Goal: Task Accomplishment & Management: Manage account settings

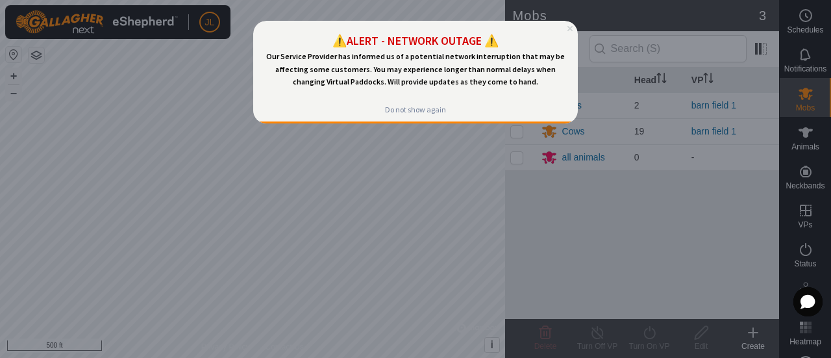
click at [569, 29] on icon "Close Preview" at bounding box center [569, 28] width 5 height 5
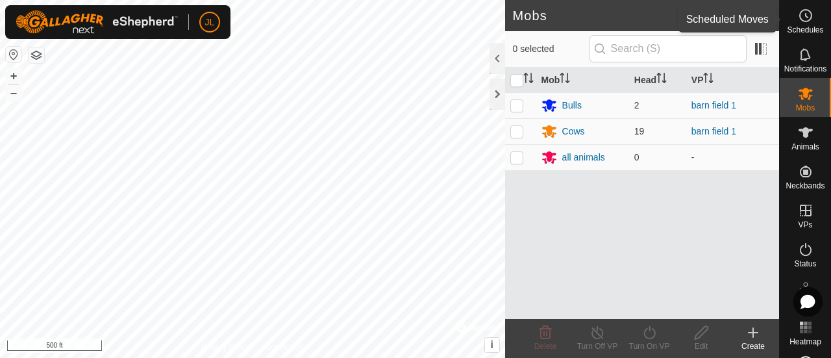
click at [798, 10] on icon at bounding box center [806, 16] width 16 height 16
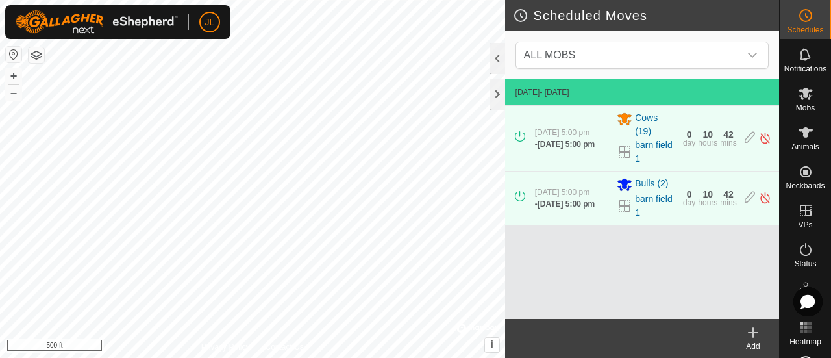
click at [749, 334] on icon at bounding box center [753, 333] width 16 height 16
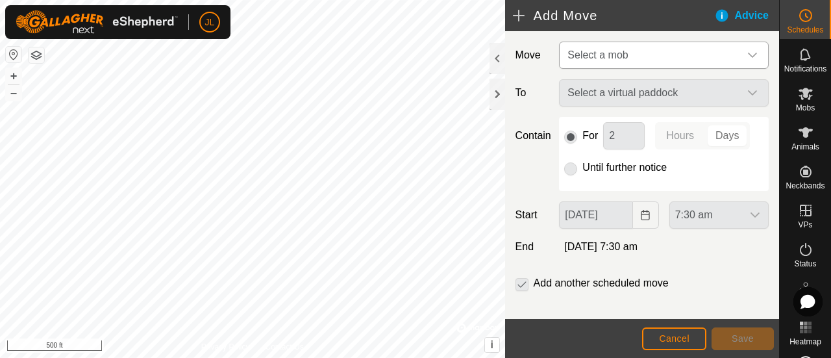
click at [748, 52] on div "dropdown trigger" at bounding box center [752, 55] width 26 height 26
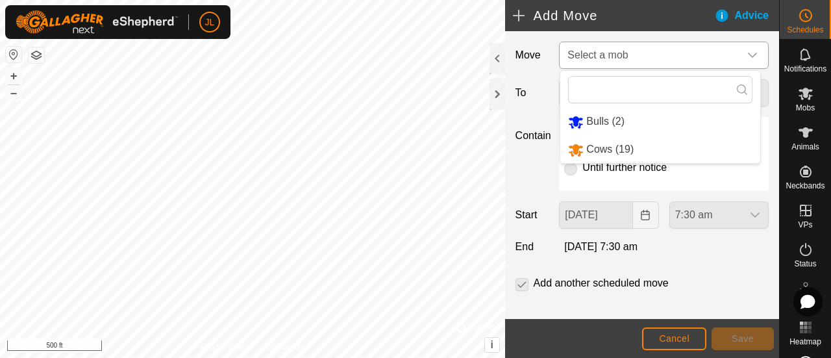
click at [641, 154] on li "Cows (19)" at bounding box center [660, 149] width 200 height 27
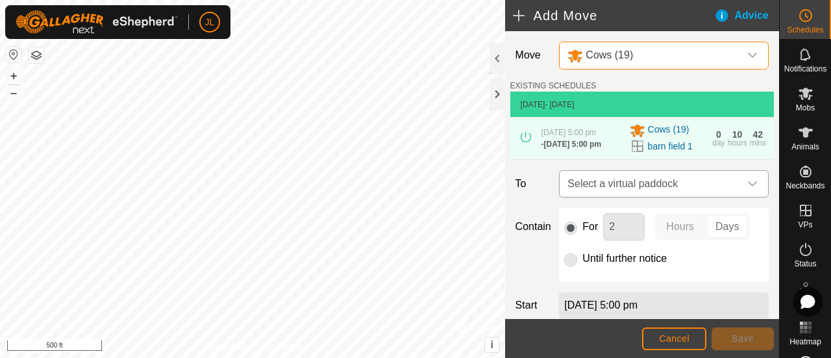
click at [747, 189] on icon "dropdown trigger" at bounding box center [752, 184] width 10 height 10
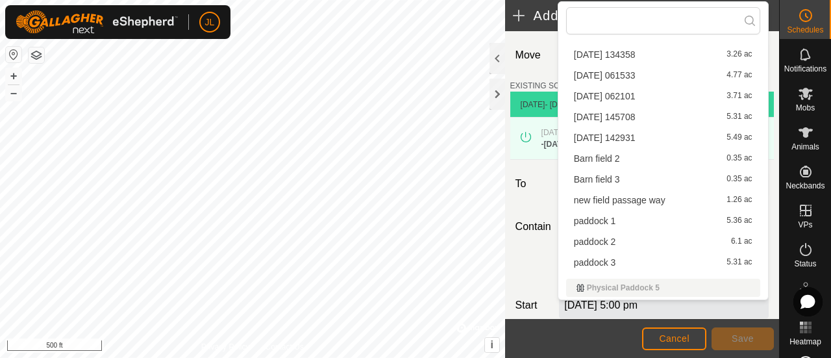
scroll to position [223, 0]
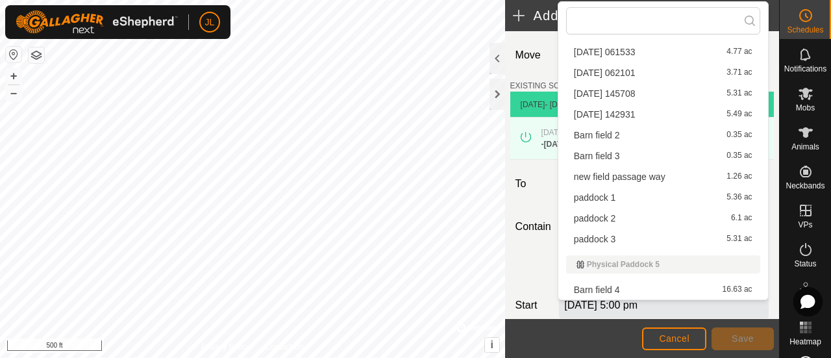
click at [666, 133] on li "Barn field 2 0.35 ac" at bounding box center [663, 134] width 194 height 19
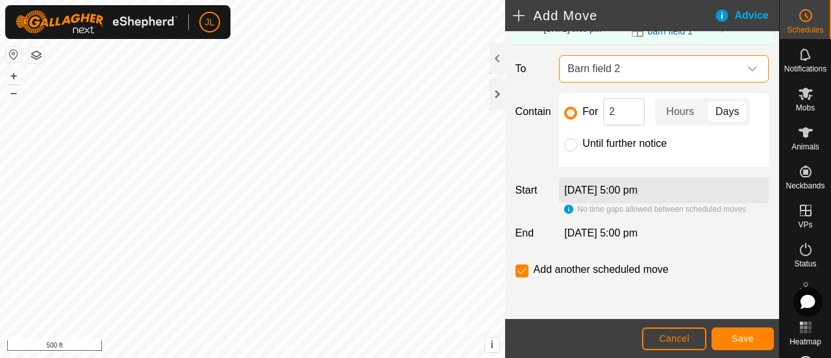
scroll to position [125, 0]
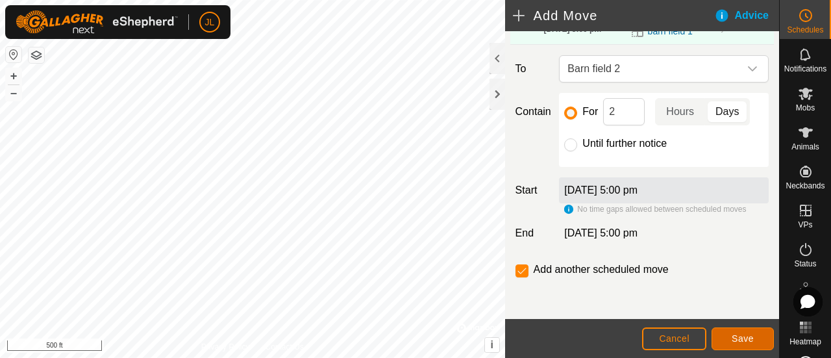
click at [741, 338] on span "Save" at bounding box center [743, 338] width 22 height 10
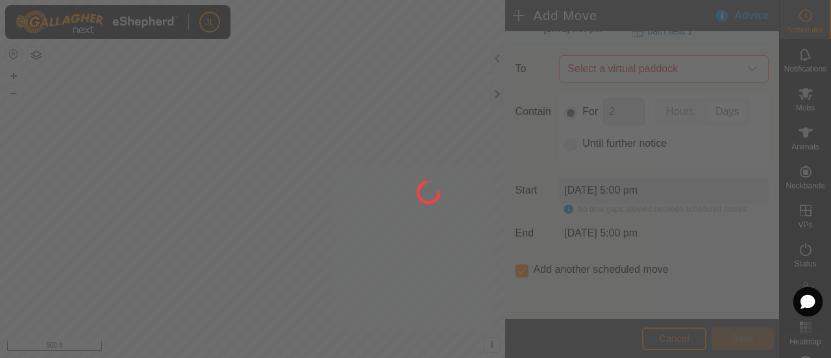
scroll to position [45, 0]
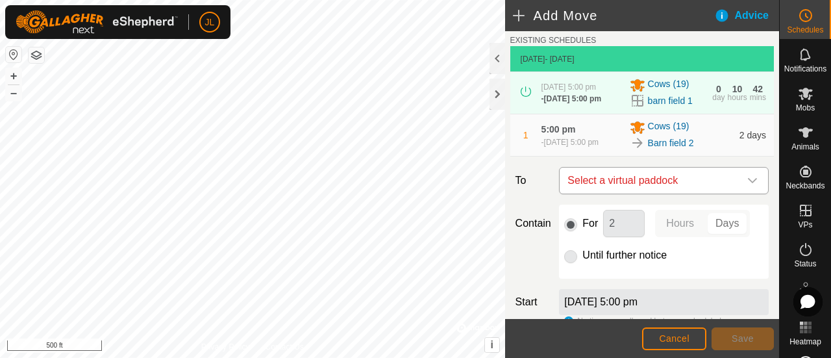
click at [747, 186] on icon "dropdown trigger" at bounding box center [752, 180] width 10 height 10
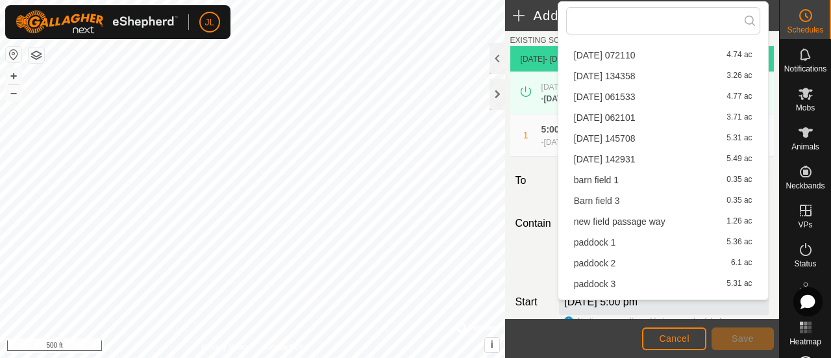
scroll to position [178, 0]
click at [641, 203] on li "Barn field 3 0.35 ac" at bounding box center [663, 201] width 194 height 19
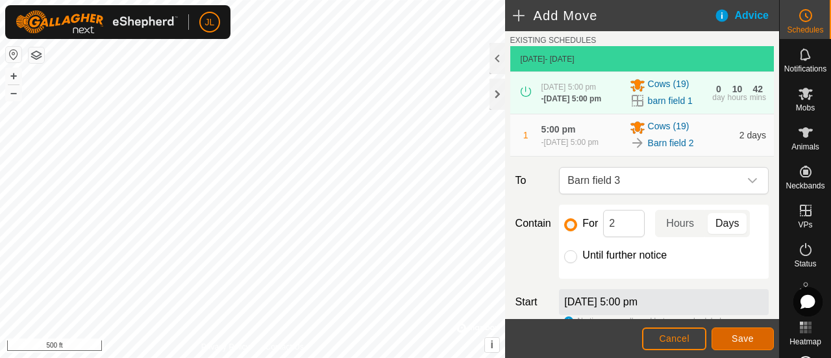
click at [740, 341] on span "Save" at bounding box center [743, 338] width 22 height 10
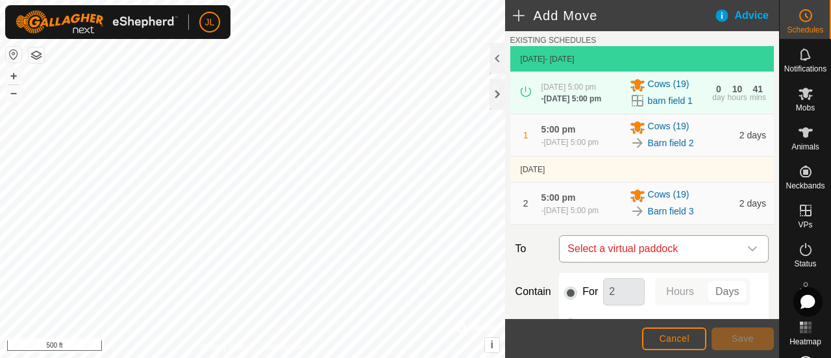
click at [743, 262] on div "dropdown trigger" at bounding box center [752, 249] width 26 height 26
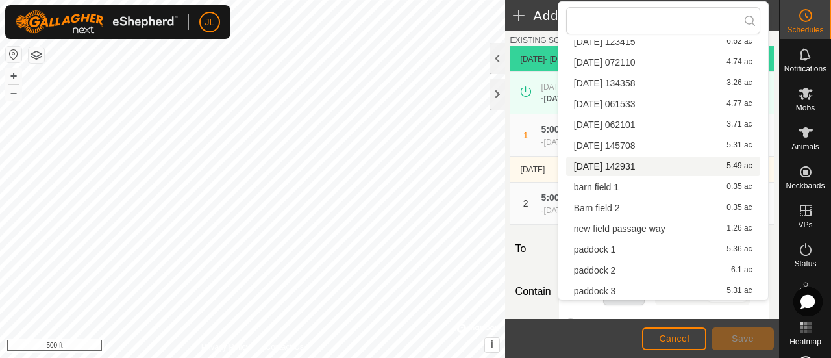
scroll to position [171, 0]
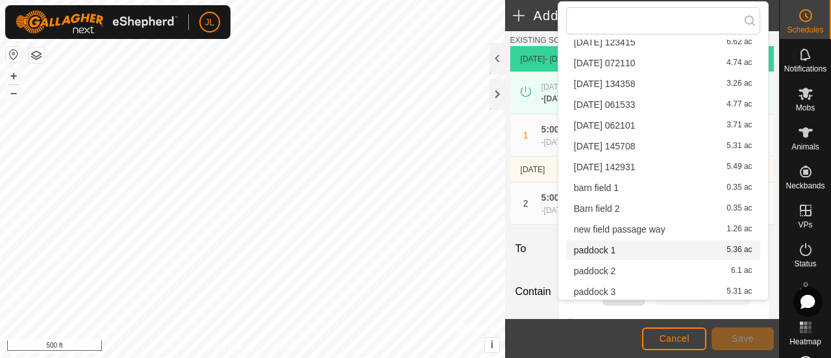
click at [619, 247] on li "paddock 1 5.36 ac" at bounding box center [663, 249] width 194 height 19
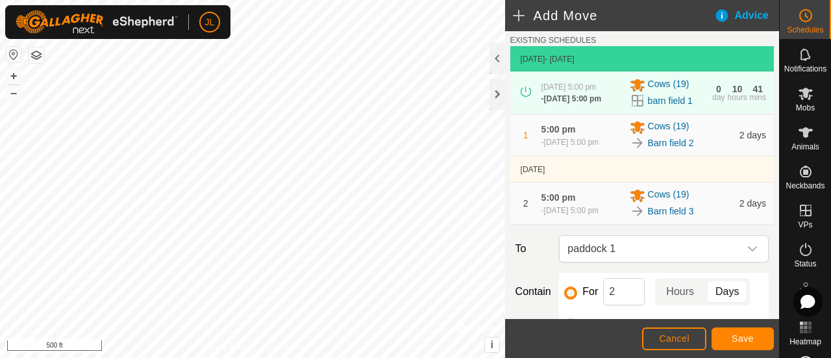
click at [636, 225] on td "2 5:00 pm [DATE], 5:00 pm Cows (19) Barn field 3 2 days" at bounding box center [642, 203] width 264 height 42
click at [747, 254] on icon "dropdown trigger" at bounding box center [752, 248] width 10 height 10
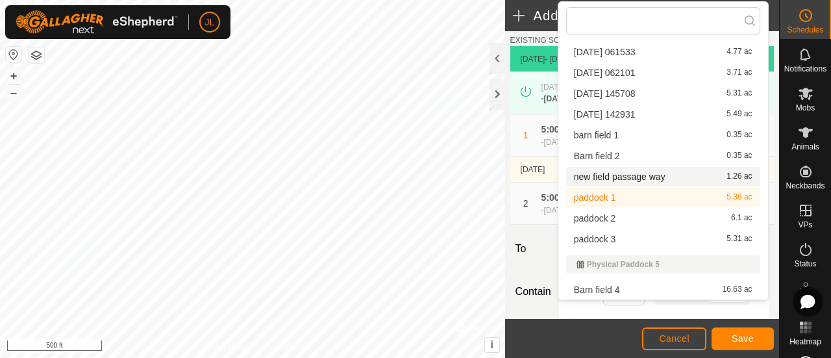
scroll to position [223, 0]
click at [643, 285] on li "Barn field 4 16.63 ac" at bounding box center [663, 289] width 194 height 19
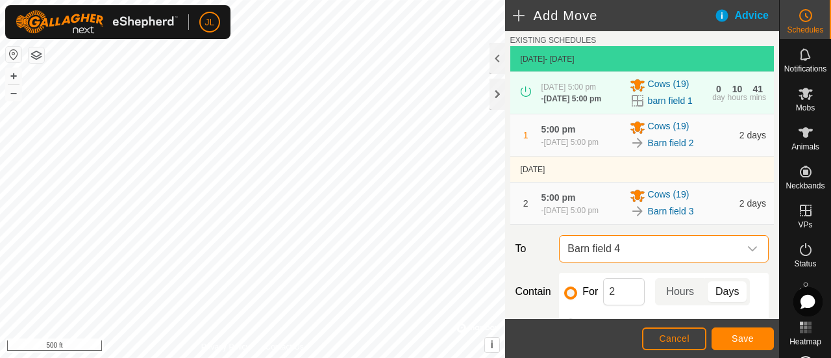
scroll to position [235, 0]
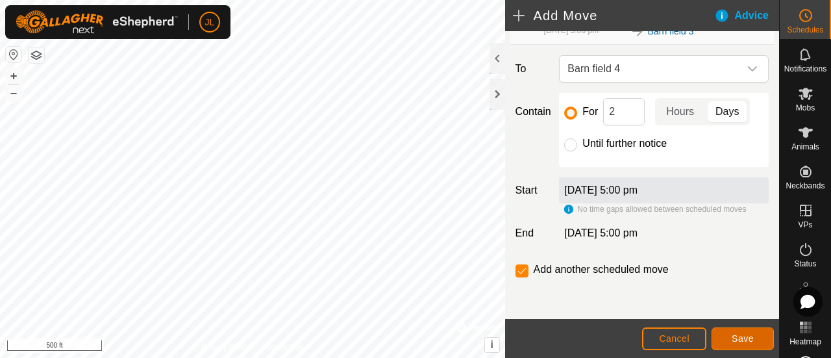
click at [744, 340] on span "Save" at bounding box center [743, 338] width 22 height 10
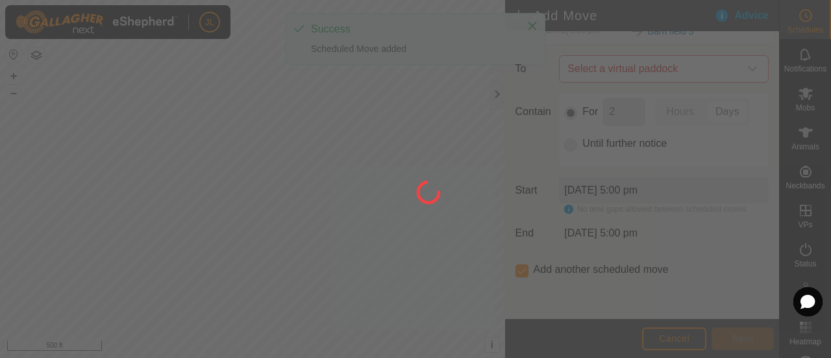
scroll to position [45, 0]
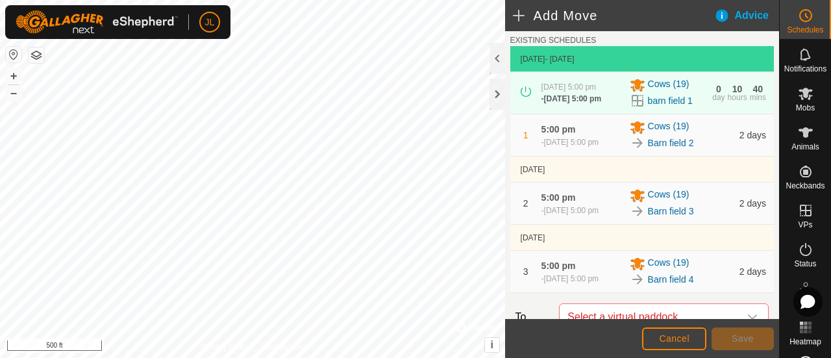
click at [748, 38] on div "EXISTING SCHEDULES [DATE] - [DATE] [DATE] 5:00 pm - [DATE] 5:00 pm Cows (19) ba…" at bounding box center [642, 163] width 264 height 259
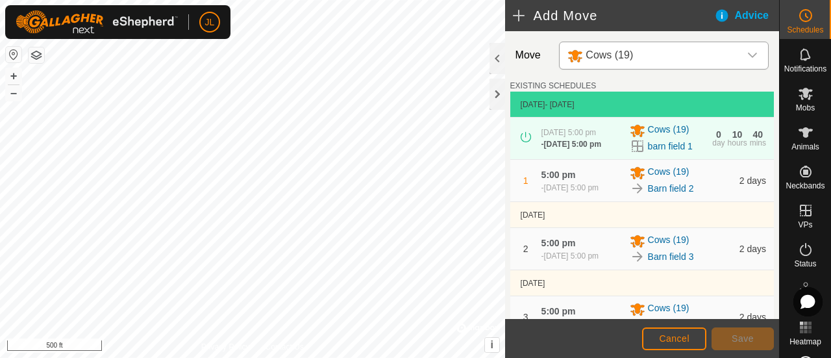
click at [747, 58] on icon "dropdown trigger" at bounding box center [752, 55] width 10 height 10
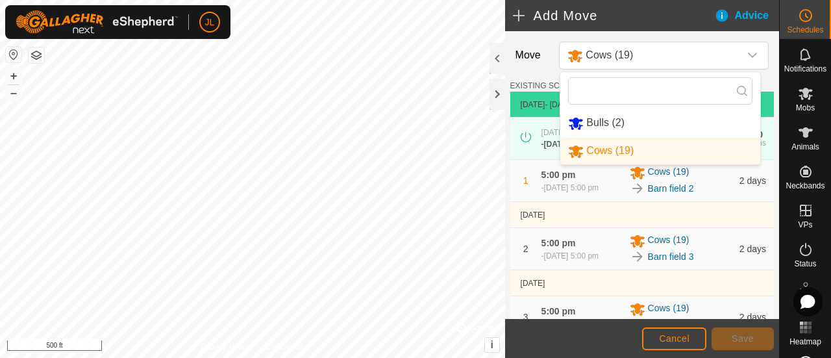
click at [675, 125] on li "Bulls (2)" at bounding box center [660, 123] width 200 height 27
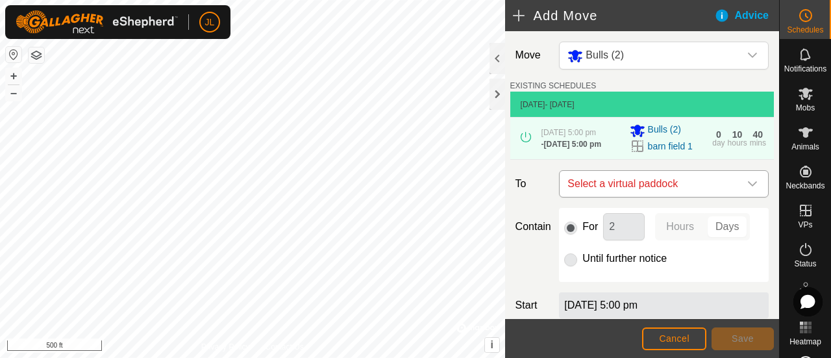
click at [747, 189] on icon "dropdown trigger" at bounding box center [752, 184] width 10 height 10
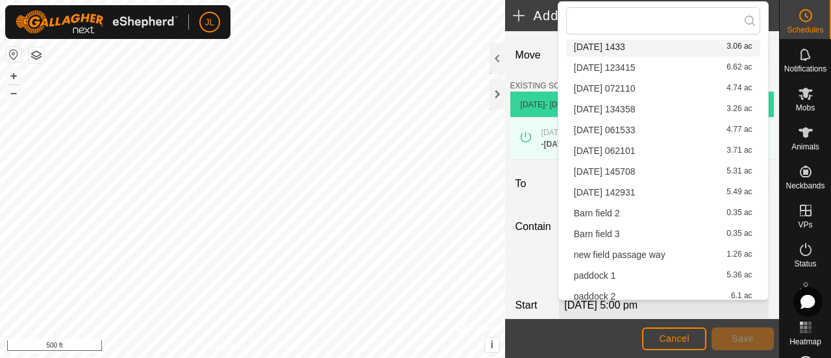
scroll to position [145, 0]
click at [662, 216] on li "Barn field 2 0.35 ac" at bounding box center [663, 213] width 194 height 19
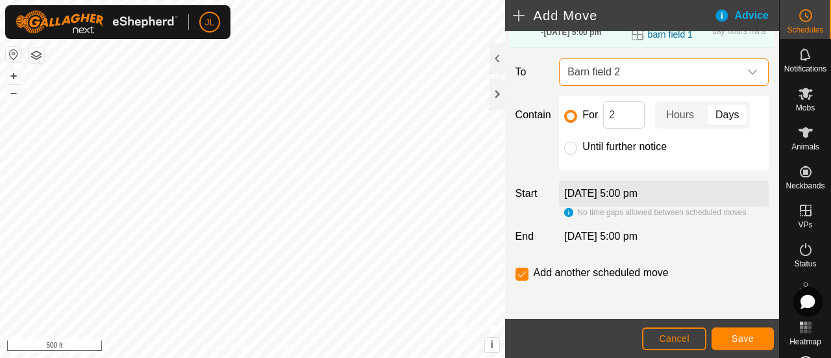
scroll to position [111, 0]
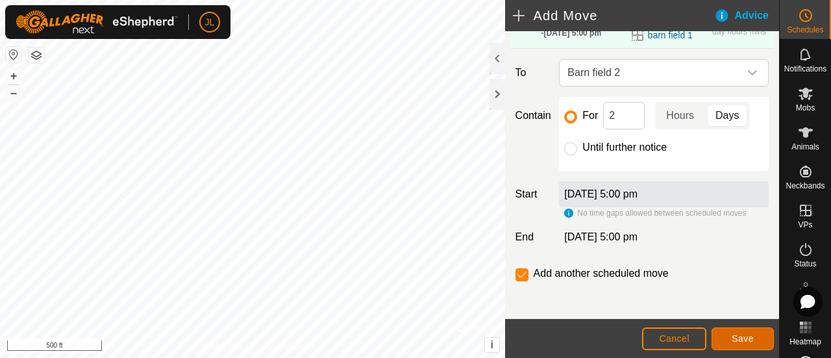
click at [737, 334] on span "Save" at bounding box center [743, 338] width 22 height 10
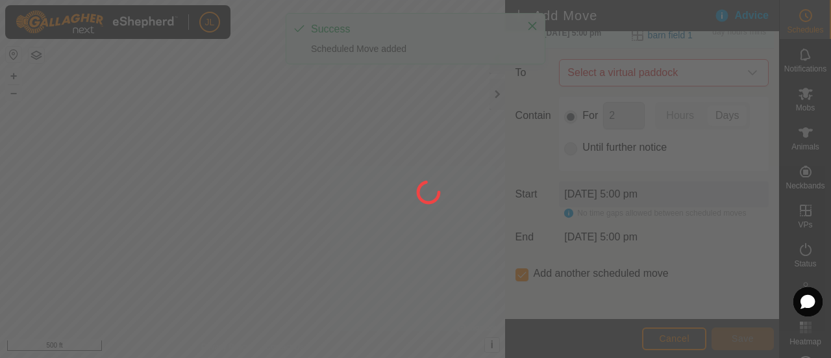
scroll to position [31, 0]
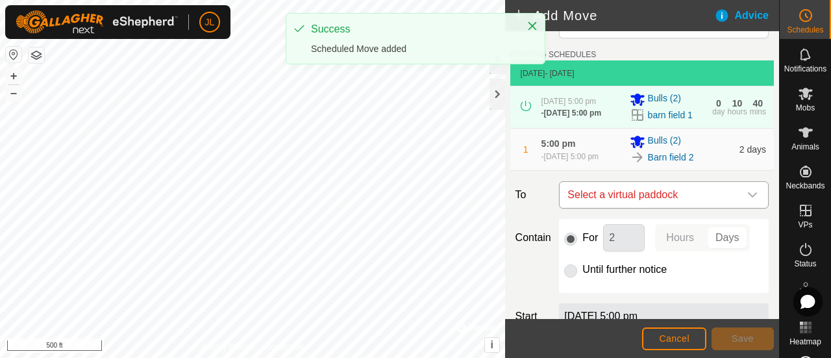
click at [747, 200] on icon "dropdown trigger" at bounding box center [752, 195] width 10 height 10
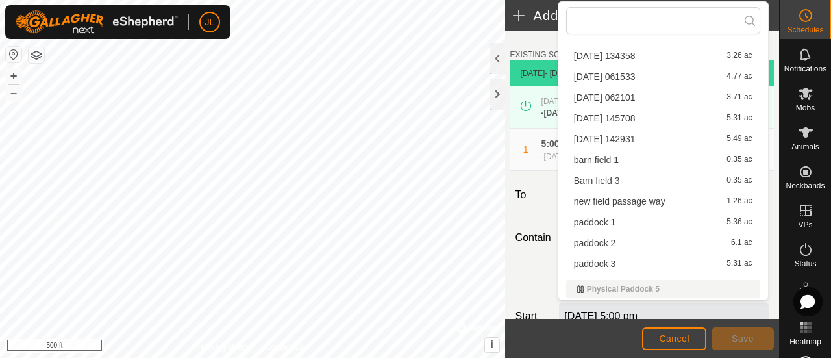
scroll to position [198, 0]
click at [629, 186] on li "Barn field 3 0.35 ac" at bounding box center [663, 180] width 194 height 19
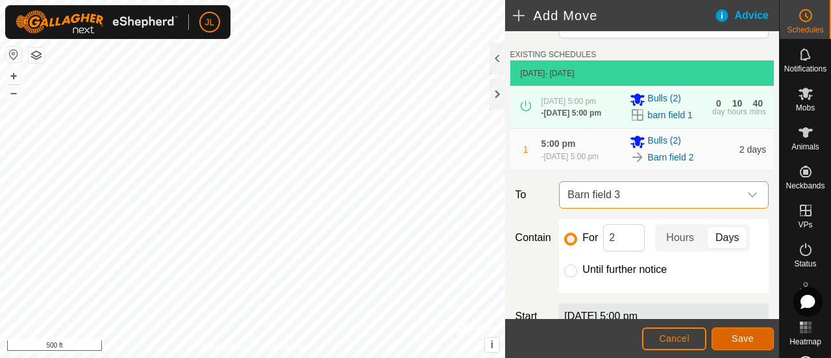
click at [764, 338] on button "Save" at bounding box center [743, 338] width 62 height 23
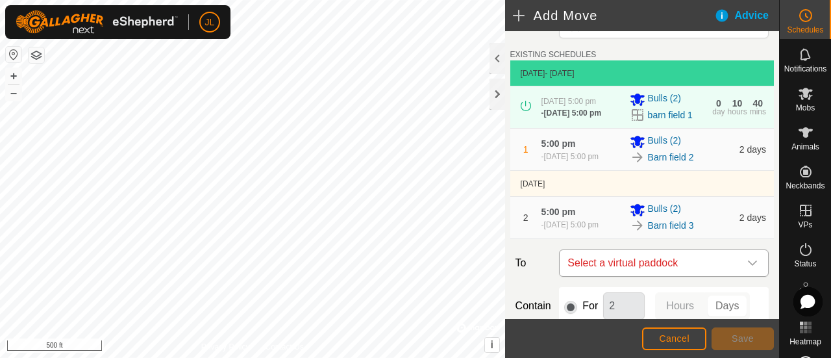
click at [748, 266] on icon "dropdown trigger" at bounding box center [752, 262] width 9 height 5
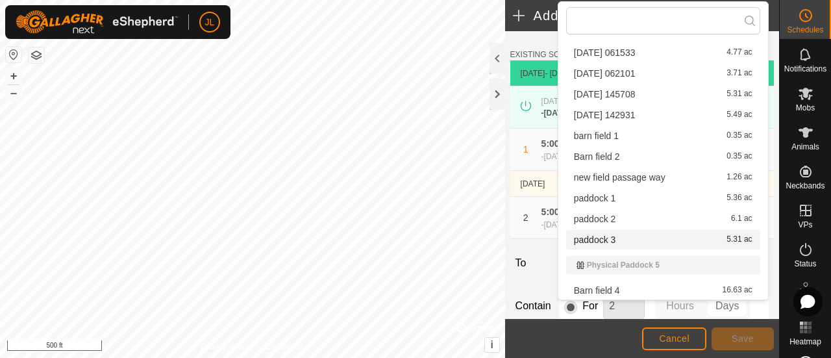
scroll to position [223, 0]
click at [742, 287] on li "Barn field 4 16.63 ac" at bounding box center [663, 289] width 194 height 19
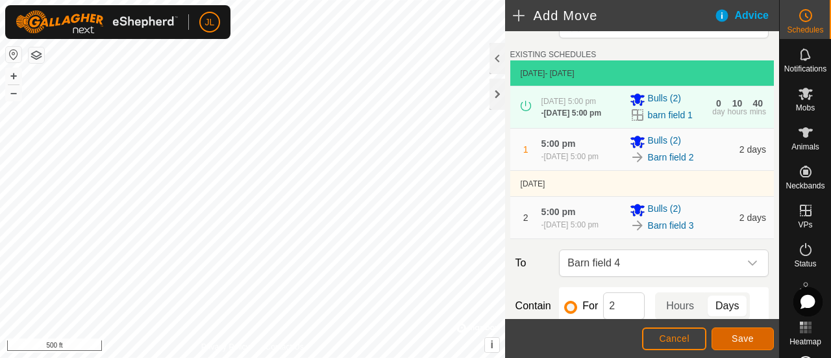
click at [746, 342] on span "Save" at bounding box center [743, 338] width 22 height 10
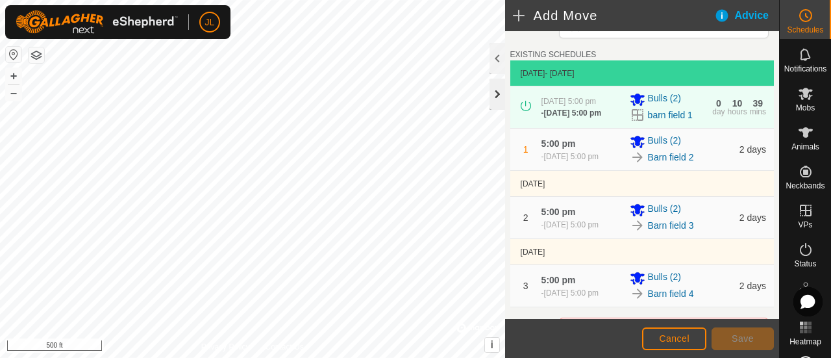
click at [499, 86] on div at bounding box center [498, 94] width 16 height 31
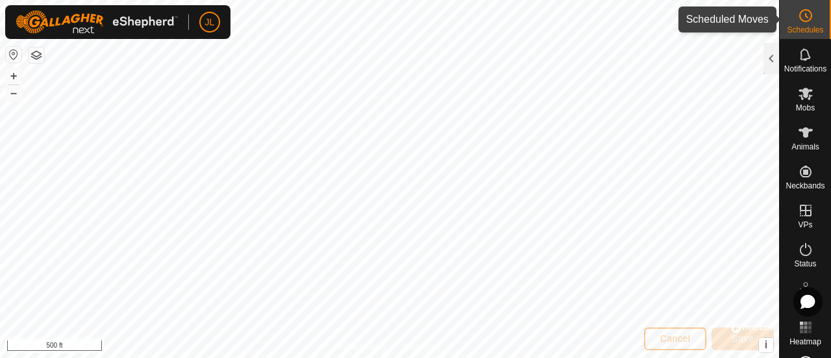
click at [802, 15] on icon at bounding box center [806, 16] width 16 height 16
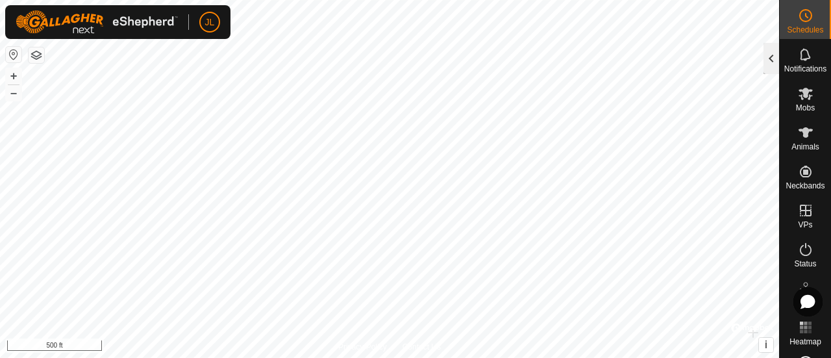
click at [775, 56] on div at bounding box center [771, 58] width 16 height 31
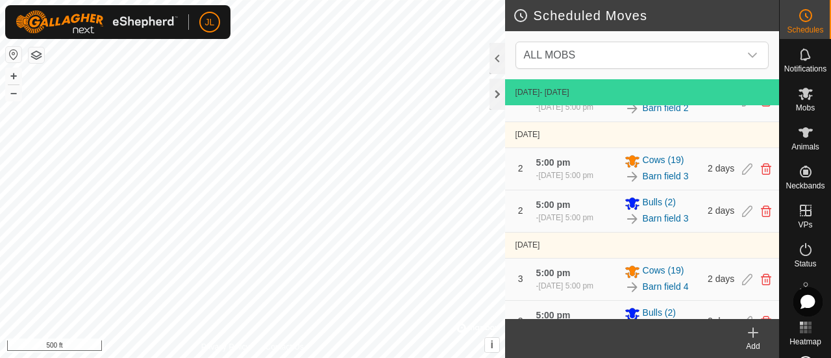
scroll to position [213, 0]
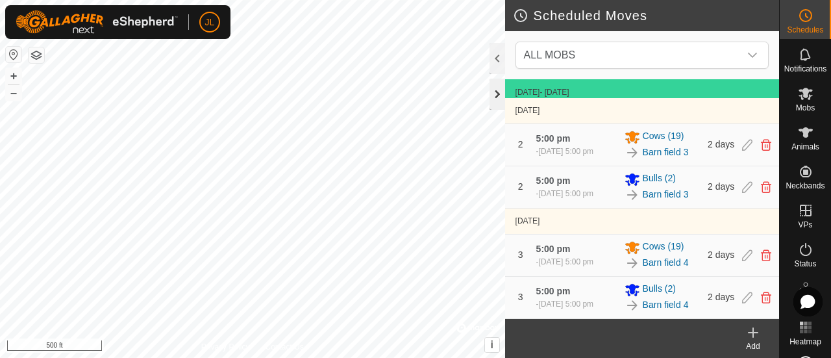
click at [493, 99] on div at bounding box center [498, 94] width 16 height 31
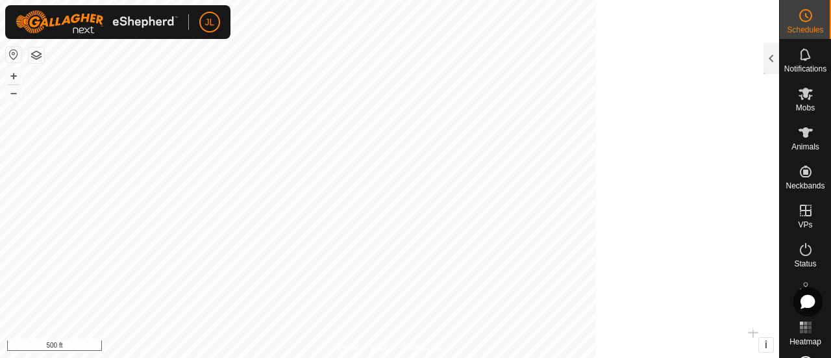
scroll to position [1262, 0]
click at [210, 29] on p-avatar "JL" at bounding box center [209, 22] width 21 height 21
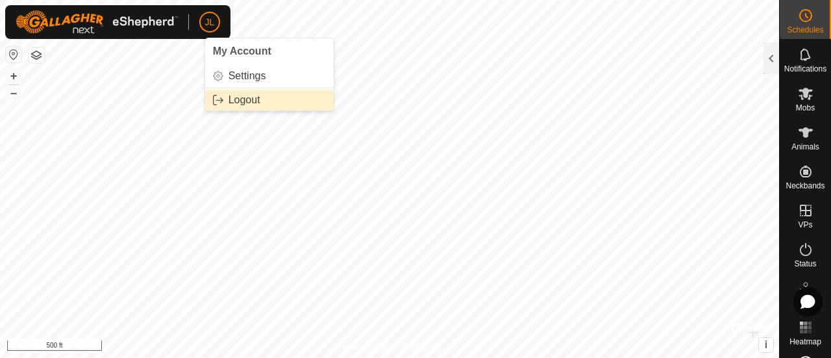
click at [252, 95] on link "Logout" at bounding box center [269, 100] width 129 height 21
